Goal: Information Seeking & Learning: Check status

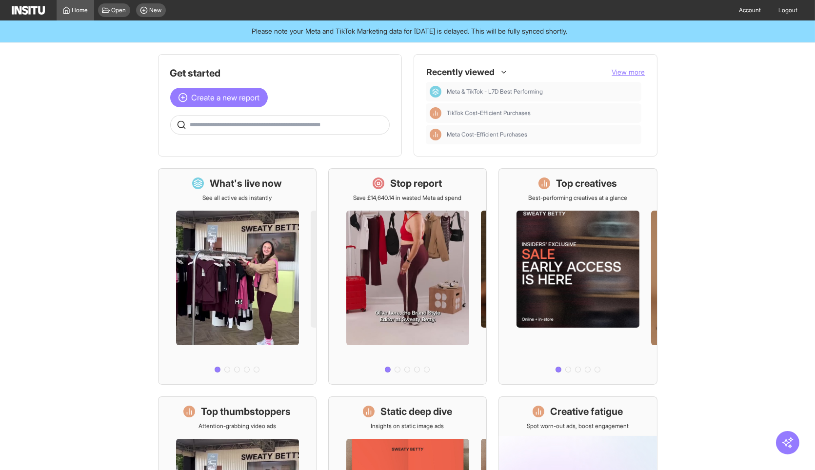
click at [628, 72] on span "View more" at bounding box center [628, 72] width 33 height 8
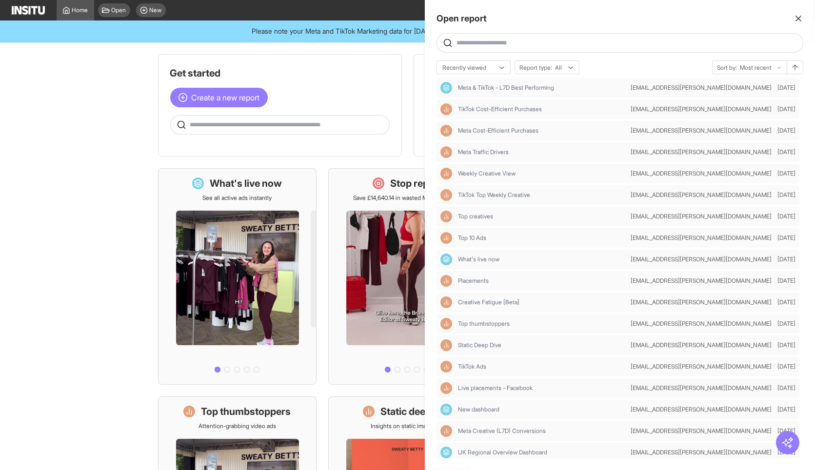
click at [367, 44] on div at bounding box center [407, 235] width 815 height 470
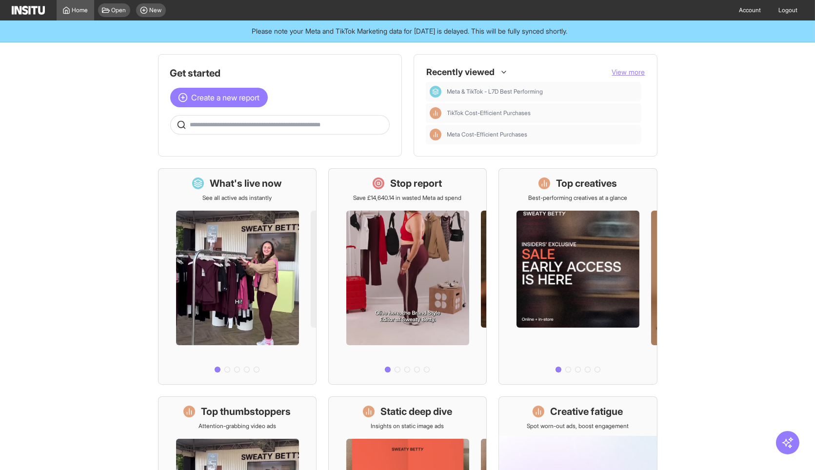
click at [633, 78] on div "Recently viewed View more Meta & TikTok - L7D Best Performing TikTok Cost-Effic…" at bounding box center [536, 105] width 220 height 78
click at [633, 75] on span "View more" at bounding box center [628, 72] width 33 height 8
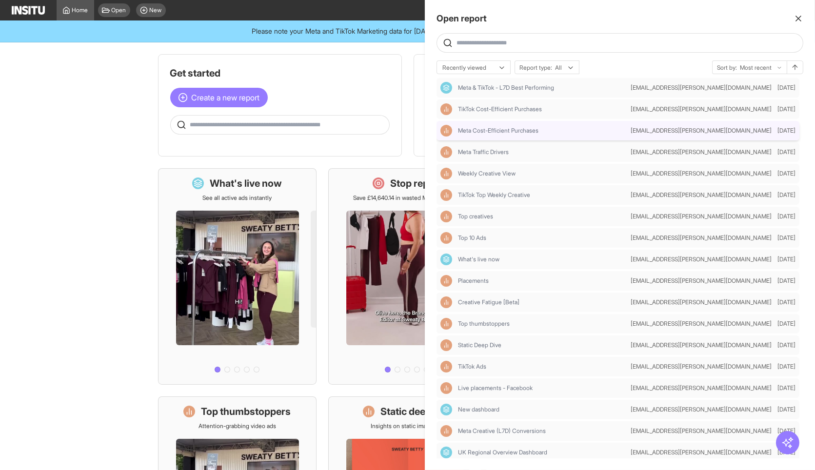
click at [570, 134] on div "Meta Cost-Efficient Purchases" at bounding box center [533, 131] width 186 height 12
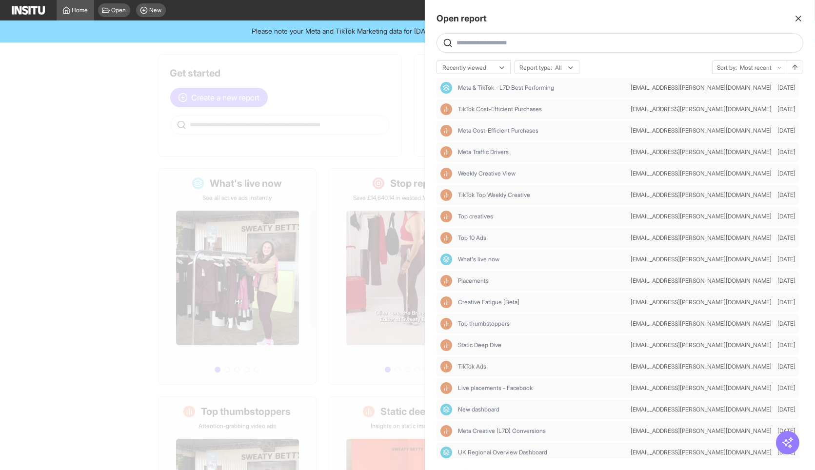
select select "**"
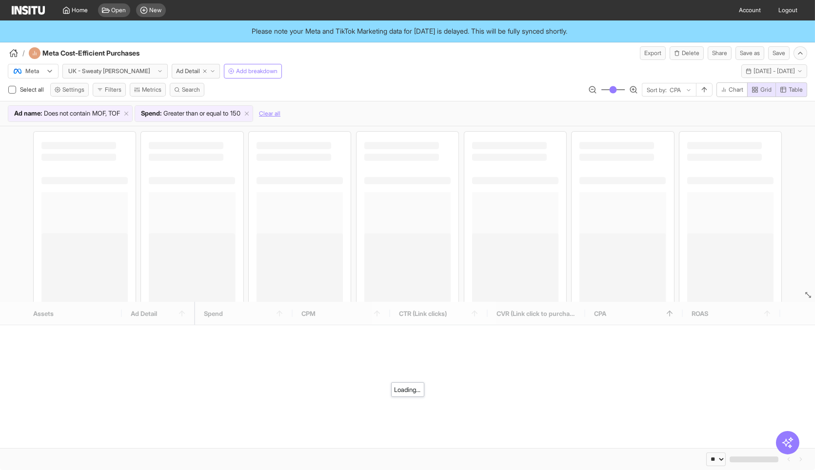
click at [462, 67] on div "Meta UK - Sweaty Betty Ad Detail Add breakdown Last 7 days - Fri 19 - Thu 25 Se…" at bounding box center [407, 69] width 815 height 19
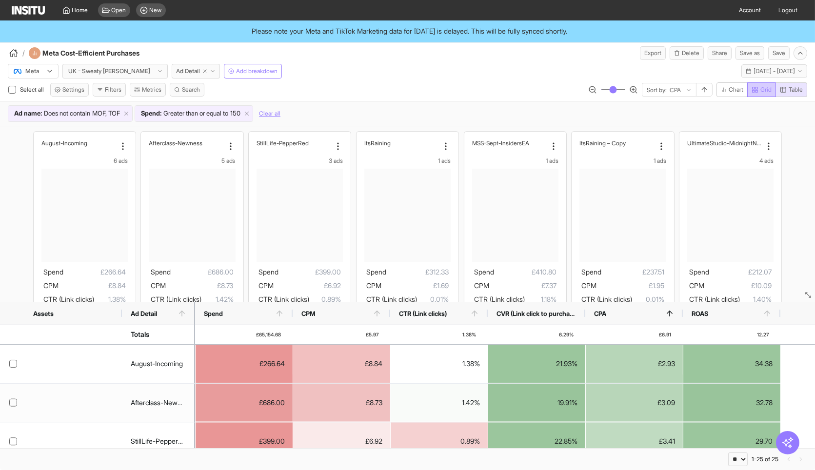
click at [749, 86] on button "Grid" at bounding box center [761, 89] width 29 height 15
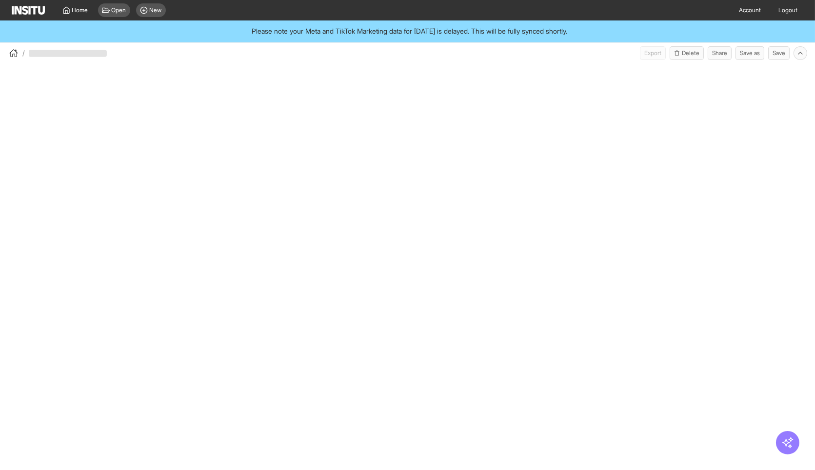
select select "**"
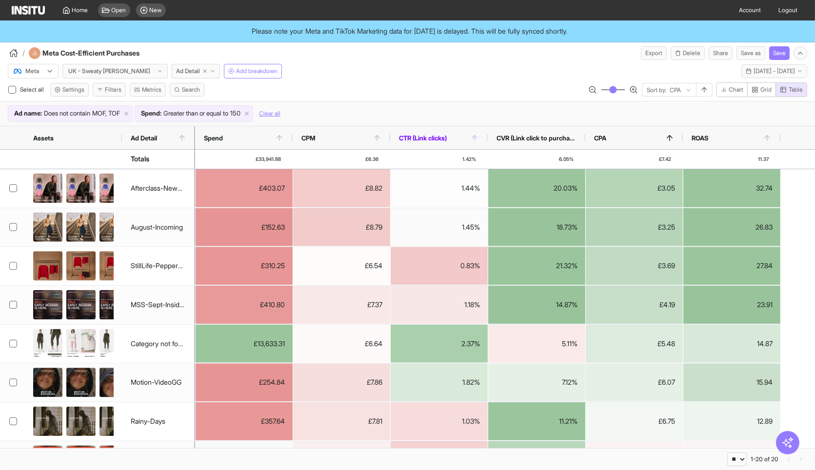
click at [461, 136] on span "CTR (Link clicks)" at bounding box center [434, 138] width 71 height 8
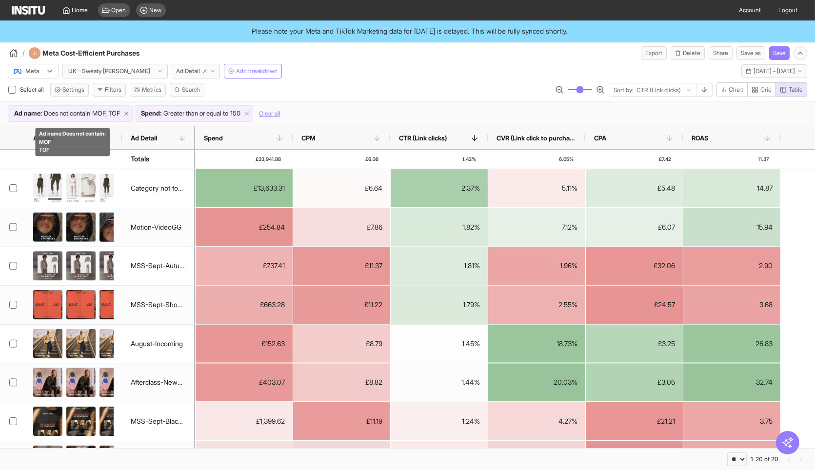
click at [130, 114] on icon at bounding box center [126, 113] width 7 height 7
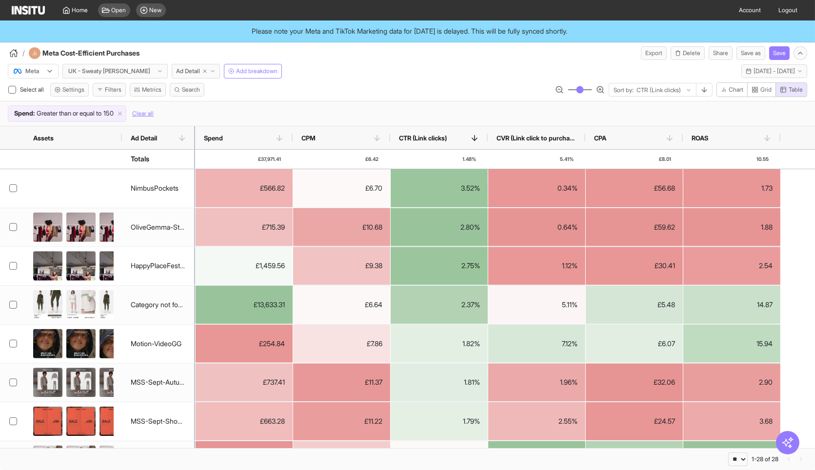
click at [766, 91] on span "Grid" at bounding box center [766, 90] width 11 height 8
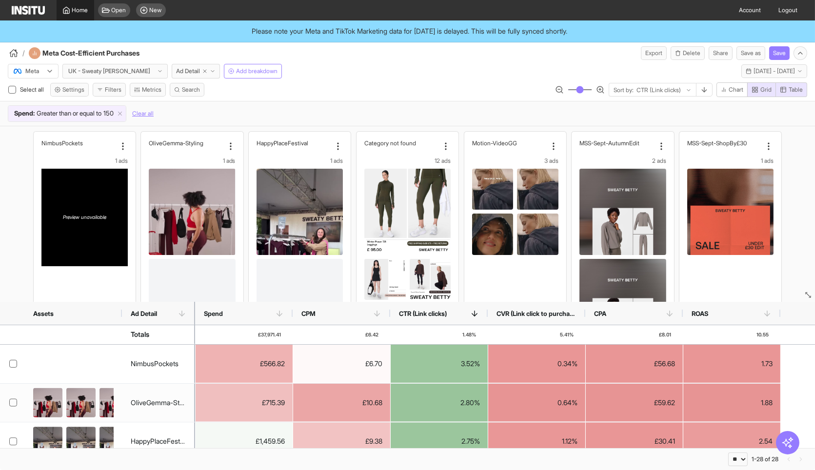
click at [67, 10] on polyline at bounding box center [66, 11] width 2 height 3
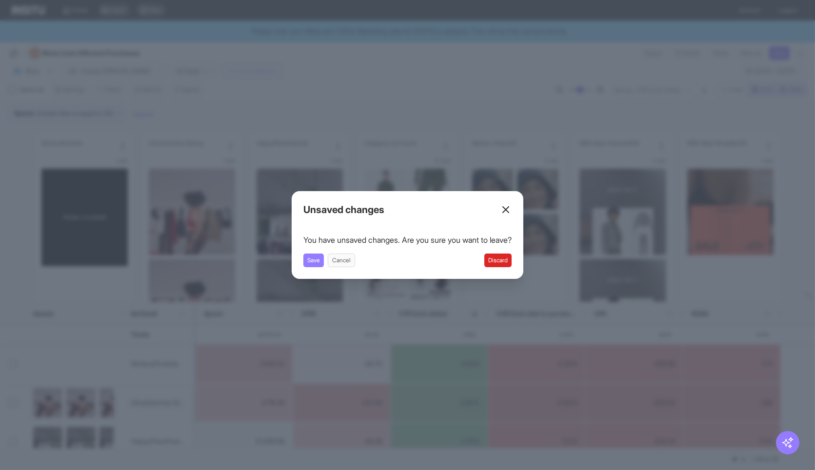
click at [501, 260] on button "Discard" at bounding box center [497, 261] width 27 height 14
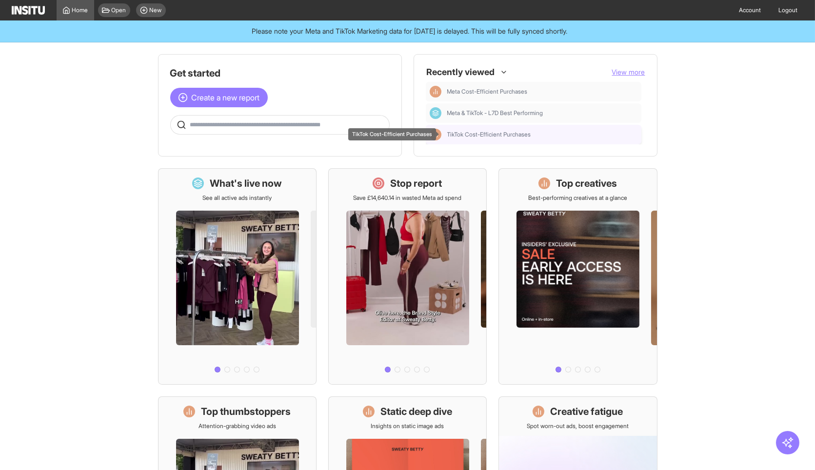
click at [539, 137] on div "TikTok Cost-Efficient Purchases" at bounding box center [542, 135] width 190 height 8
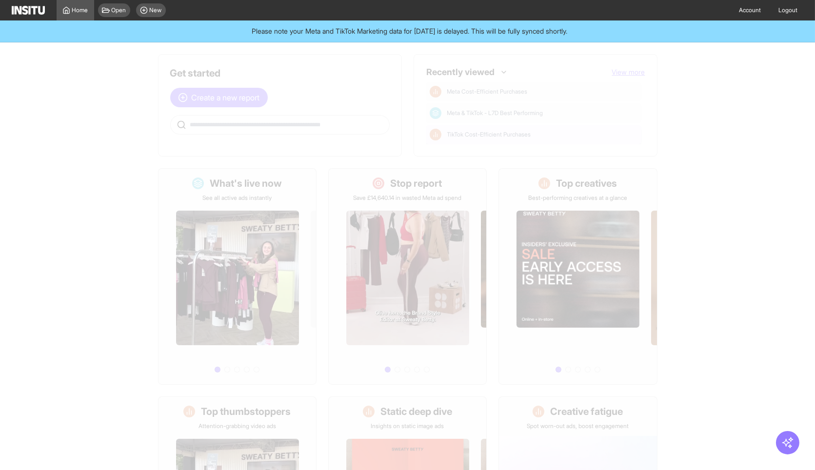
select select "**"
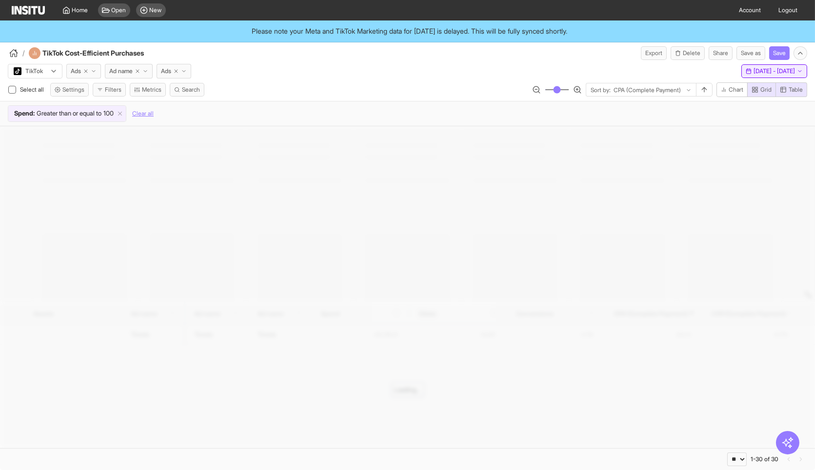
click at [754, 71] on span "[DATE] - [DATE]" at bounding box center [774, 71] width 41 height 8
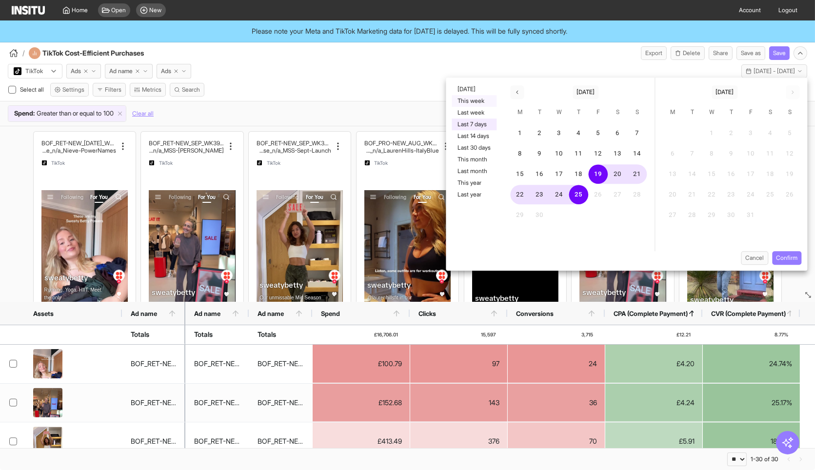
drag, startPoint x: 474, startPoint y: 112, endPoint x: 472, endPoint y: 100, distance: 12.8
click at [472, 100] on div "[DATE] This week Last week Last 7 days Last 14 days Last 30 days This month Las…" at bounding box center [474, 165] width 57 height 174
click at [472, 100] on button "This week" at bounding box center [474, 101] width 45 height 12
click at [785, 255] on button "Confirm" at bounding box center [786, 258] width 29 height 14
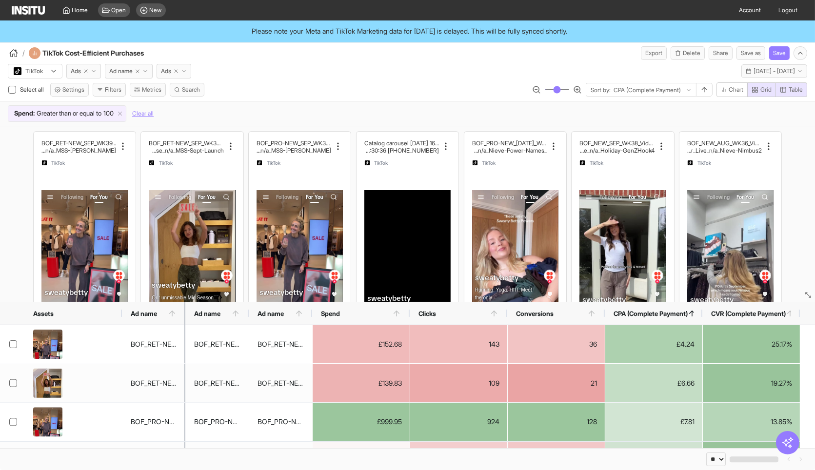
click at [549, 67] on div "TikTok Ads Ad name Ads This week - [DATE] - [DATE] [DATE] - [DATE]" at bounding box center [407, 69] width 815 height 19
